Goal: Task Accomplishment & Management: Complete application form

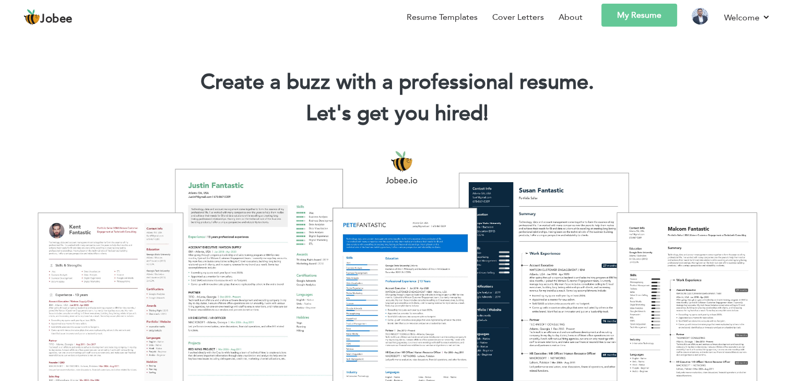
click at [643, 17] on link "My Resume" at bounding box center [639, 15] width 76 height 23
click at [641, 15] on link "My Resume" at bounding box center [639, 15] width 76 height 23
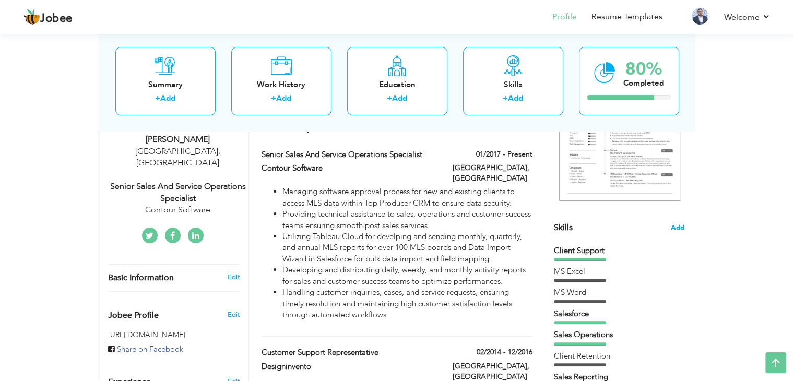
click at [678, 226] on span "Add" at bounding box center [678, 228] width 14 height 10
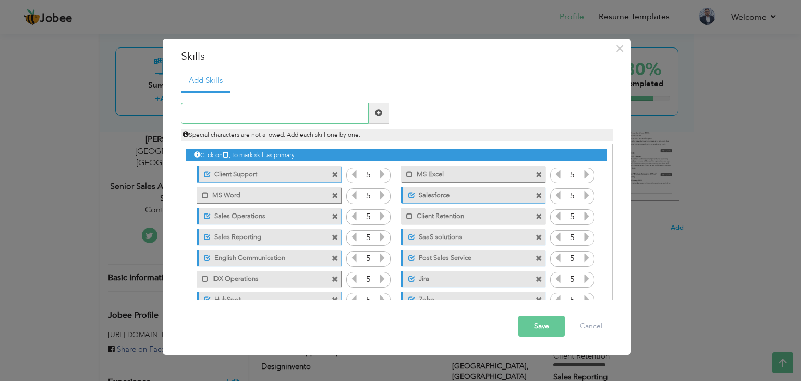
paste input "ServiceNow"
type input "ServiceNow"
click at [382, 111] on span at bounding box center [378, 112] width 7 height 7
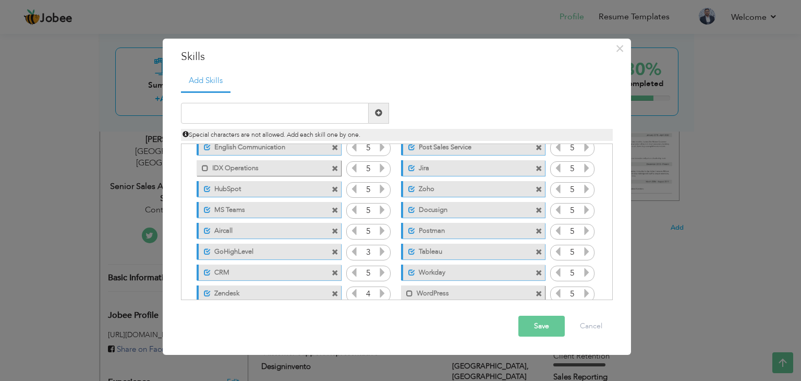
scroll to position [169, 0]
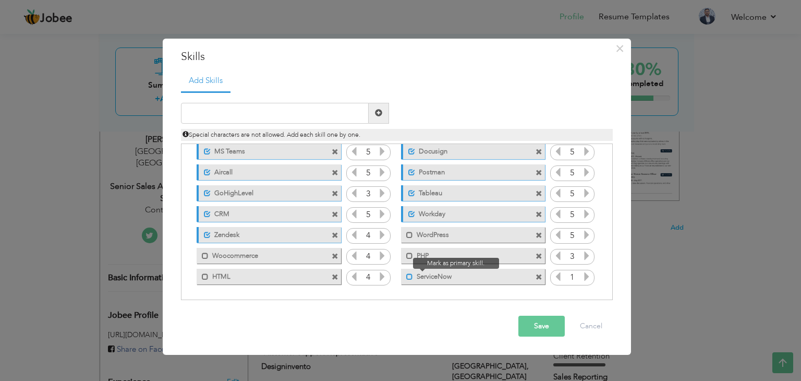
click at [406, 273] on span at bounding box center [409, 276] width 7 height 7
click at [588, 280] on icon at bounding box center [586, 276] width 9 height 9
click at [558, 274] on icon at bounding box center [558, 276] width 9 height 9
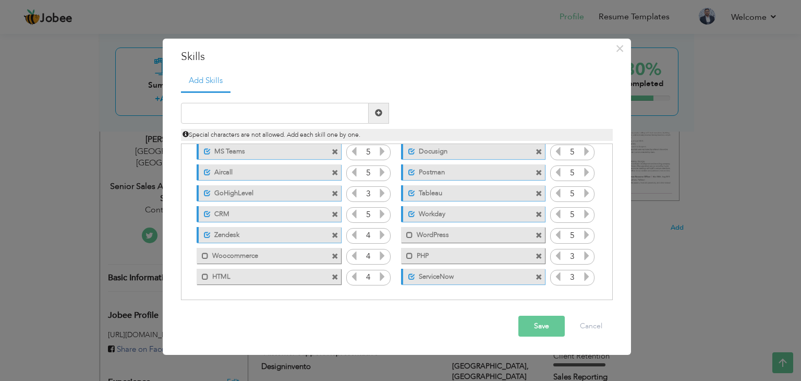
click at [540, 325] on button "Save" at bounding box center [542, 326] width 46 height 21
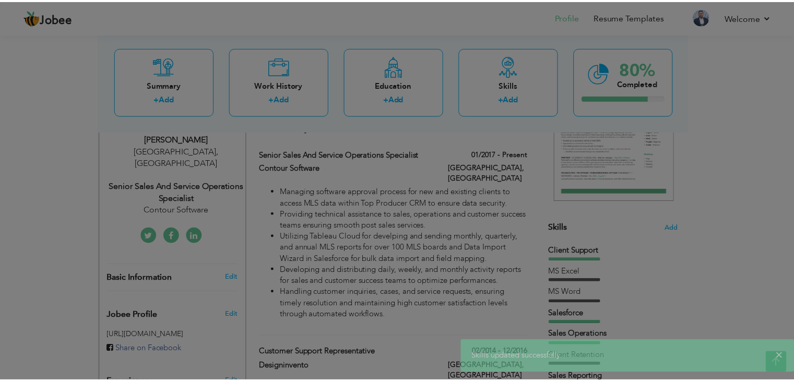
scroll to position [0, 0]
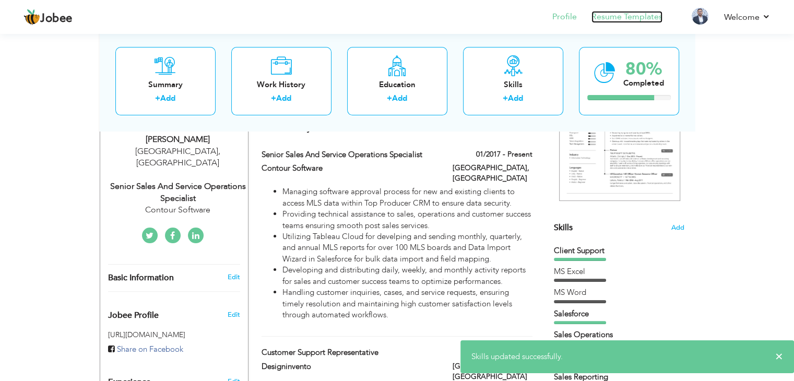
click at [628, 18] on link "Resume Templates" at bounding box center [626, 17] width 71 height 12
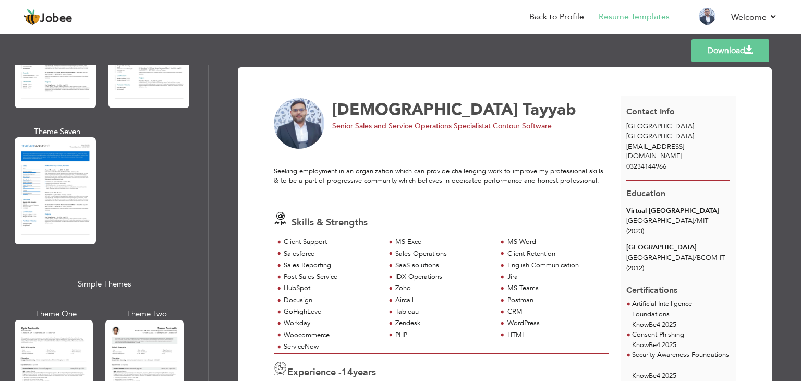
scroll to position [1630, 0]
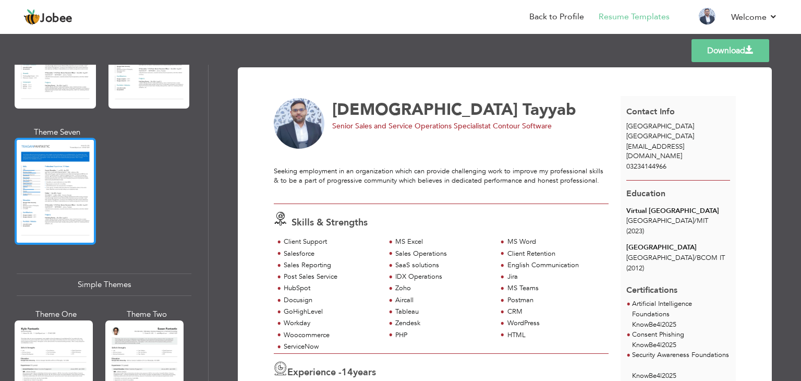
click at [65, 203] on div at bounding box center [55, 191] width 81 height 107
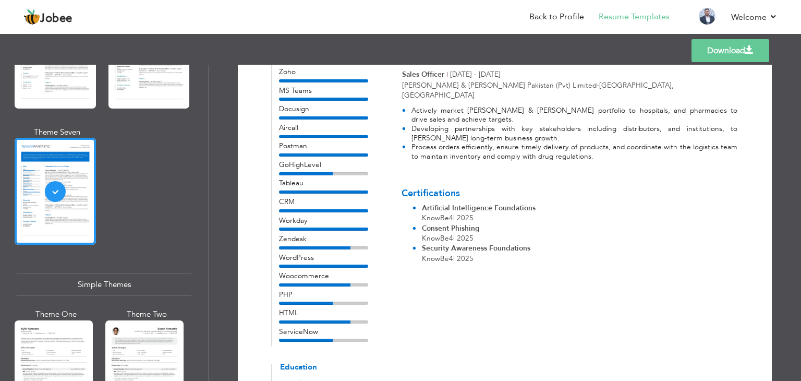
scroll to position [0, 0]
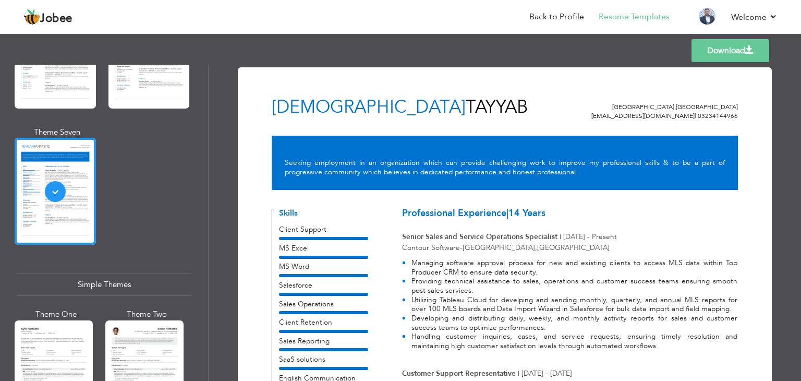
click at [716, 49] on link "Download" at bounding box center [731, 50] width 78 height 23
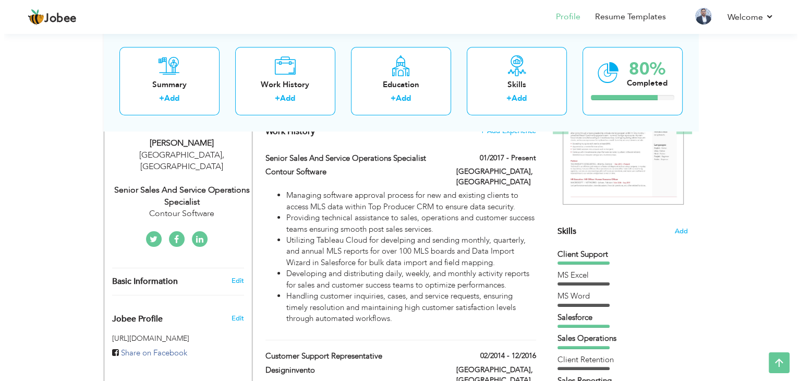
scroll to position [177, 0]
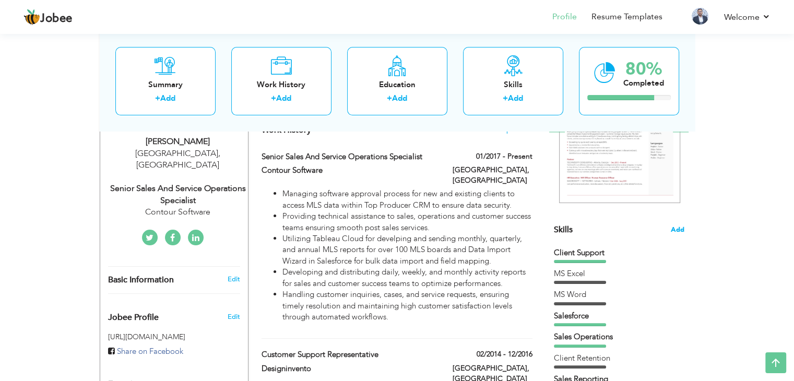
click at [679, 227] on span "Add" at bounding box center [678, 230] width 14 height 10
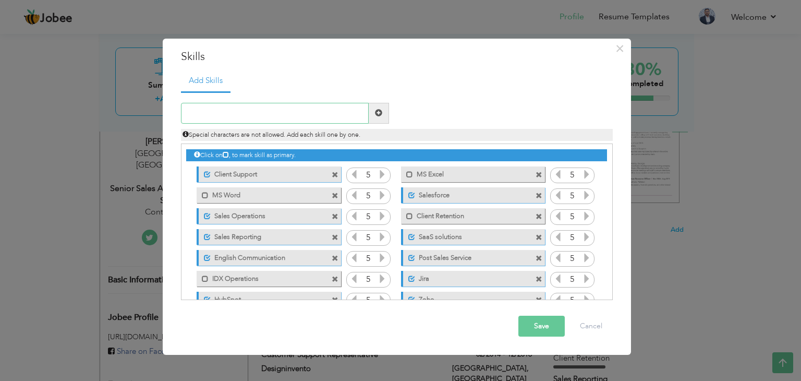
scroll to position [169, 0]
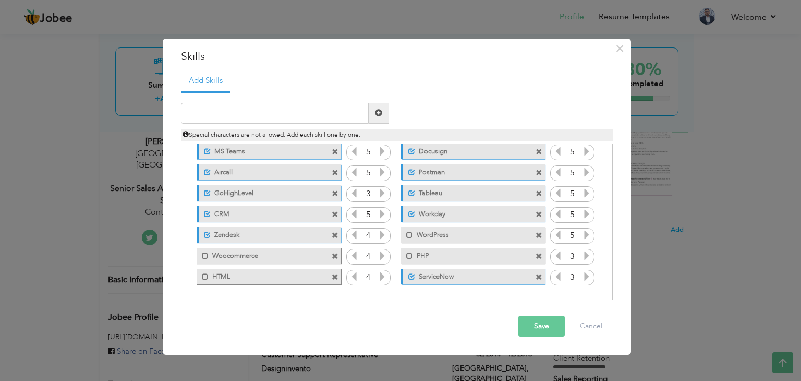
click at [540, 274] on span at bounding box center [539, 277] width 7 height 7
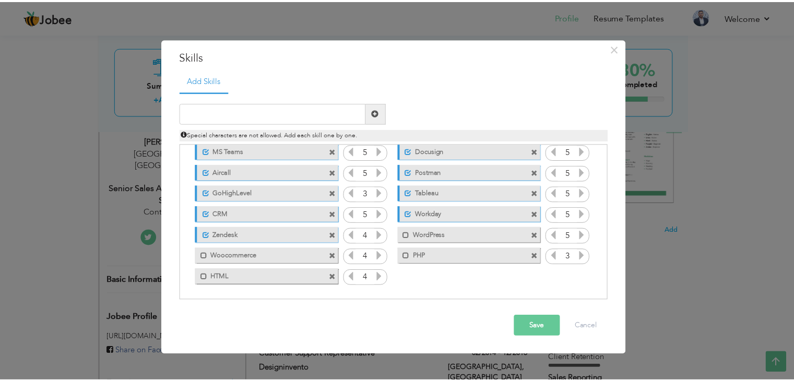
scroll to position [0, 0]
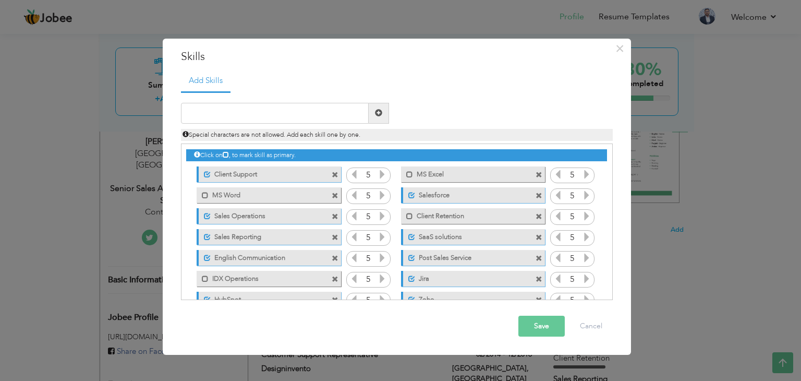
click at [543, 325] on button "Save" at bounding box center [542, 326] width 46 height 21
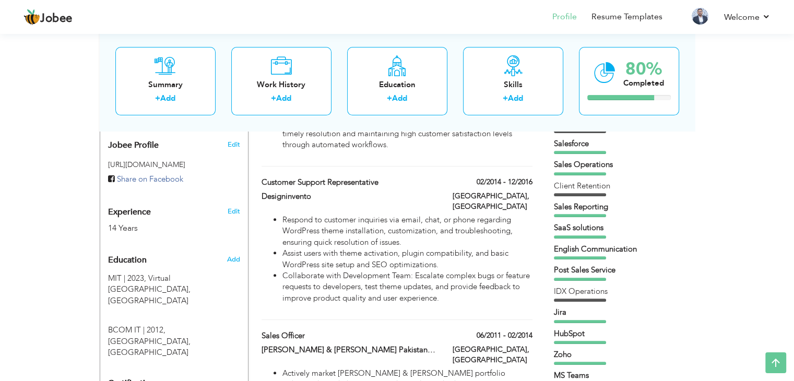
scroll to position [347, 0]
